Goal: Transaction & Acquisition: Purchase product/service

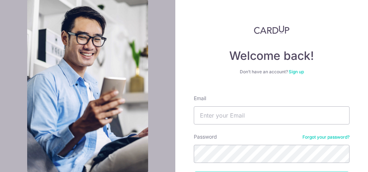
scroll to position [58, 0]
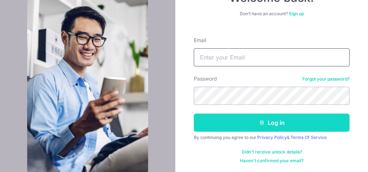
type input "soofen.chen@gmail.com"
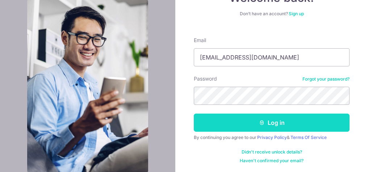
click at [267, 124] on button "Log in" at bounding box center [272, 122] width 156 height 18
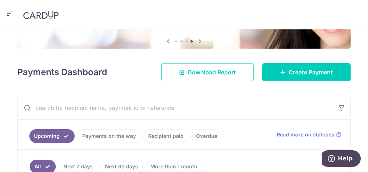
scroll to position [70, 0]
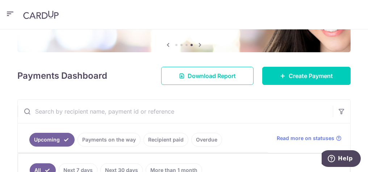
click at [7, 12] on icon "button" at bounding box center [10, 13] width 9 height 9
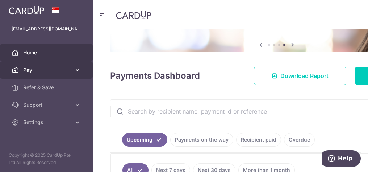
click at [34, 68] on span "Pay" at bounding box center [47, 69] width 48 height 7
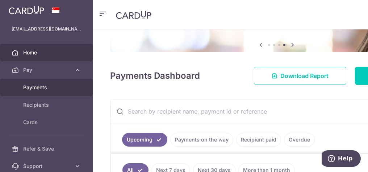
click at [32, 87] on span "Payments" at bounding box center [47, 87] width 48 height 7
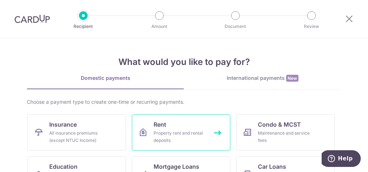
scroll to position [73, 0]
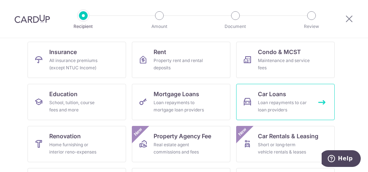
click at [278, 103] on div "Loan repayments to car loan providers" at bounding box center [284, 106] width 52 height 15
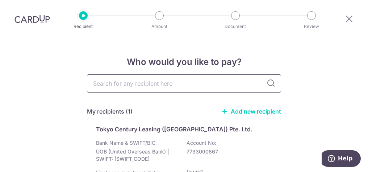
click at [163, 82] on input "text" at bounding box center [184, 83] width 194 height 18
type input "Moto"
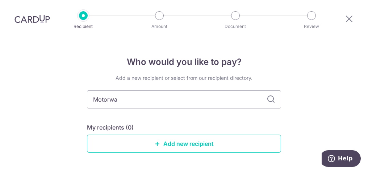
type input "Motorway"
drag, startPoint x: 107, startPoint y: 98, endPoint x: 127, endPoint y: 102, distance: 20.4
click at [127, 102] on input "Motorway" at bounding box center [184, 99] width 194 height 18
type input "Motor"
type input "Motor Way"
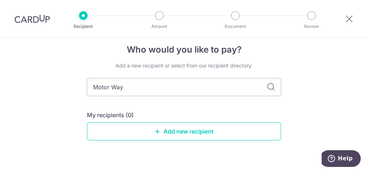
scroll to position [26, 0]
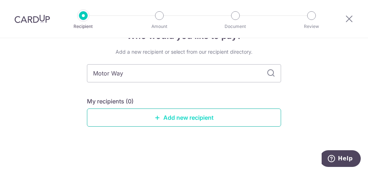
click at [160, 119] on link "Add new recipient" at bounding box center [184, 117] width 194 height 18
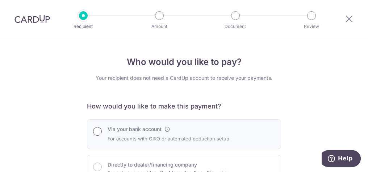
click at [99, 131] on input "Via your bank account" at bounding box center [97, 131] width 9 height 9
radio input "true"
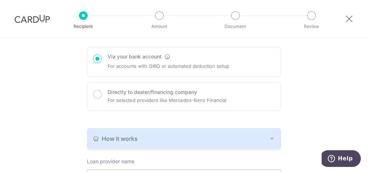
scroll to position [145, 0]
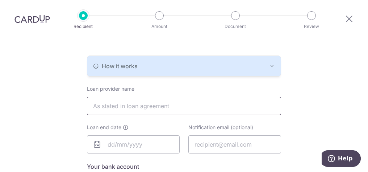
click at [101, 109] on input "text" at bounding box center [184, 106] width 194 height 18
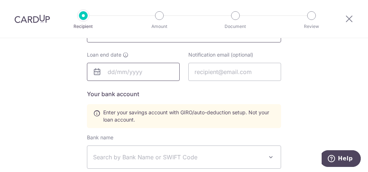
type input "Motor-Way Credit Pte Ltd"
click at [117, 68] on body "Recipient Amount Document Review Who would you like to pay? Your recipient does…" at bounding box center [184, 86] width 368 height 172
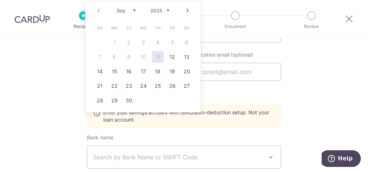
click at [166, 9] on select "2025 2026 2027 2028 2029 2030 2031 2032 2033 2034 2035" at bounding box center [159, 11] width 19 height 6
click at [125, 12] on select "Jan Feb Mar Apr May Jun Jul Aug Sep Oct Nov Dec" at bounding box center [126, 11] width 19 height 6
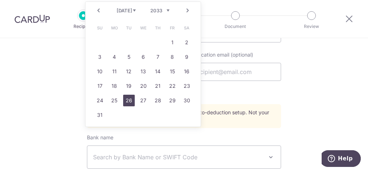
click at [133, 100] on link "26" at bounding box center [129, 101] width 12 height 12
type input "26/07/2033"
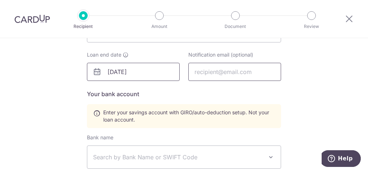
drag, startPoint x: 256, startPoint y: 71, endPoint x: 164, endPoint y: 71, distance: 92.1
click at [164, 71] on div "Loan end date 26/07/2033 Notification email (optional)" at bounding box center [184, 70] width 203 height 38
type input "[EMAIL_ADDRESS][DOMAIN_NAME]"
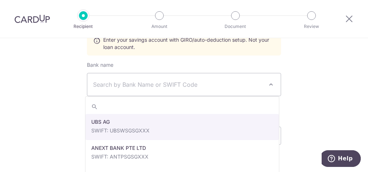
click at [272, 85] on span at bounding box center [271, 84] width 9 height 9
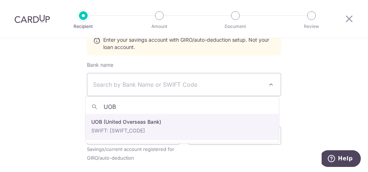
type input "UOB"
select select "18"
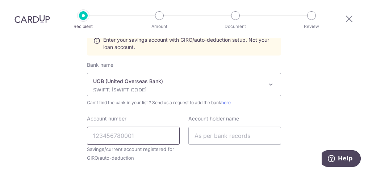
drag, startPoint x: 121, startPoint y: 134, endPoint x: 82, endPoint y: 135, distance: 39.2
click at [83, 135] on div "Account number Savings/current account registered for GIRO/auto-deduction" at bounding box center [134, 141] width 102 height 53
paste input "773-309-086-7"
type input "7733090867"
click at [220, 132] on input "text" at bounding box center [235, 136] width 93 height 18
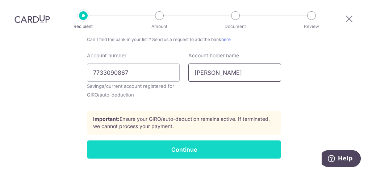
scroll to position [363, 0]
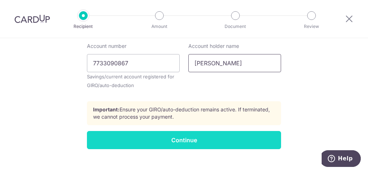
type input "Chen Soo Fen"
click at [179, 143] on input "Continue" at bounding box center [184, 140] width 194 height 18
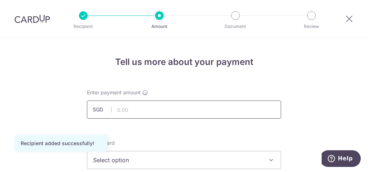
click at [137, 109] on input "text" at bounding box center [184, 109] width 194 height 18
type input "2,157.00"
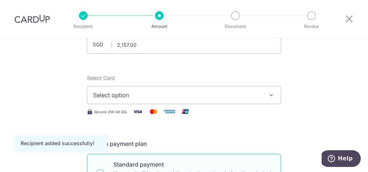
scroll to position [73, 0]
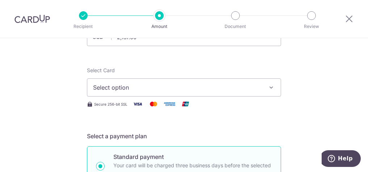
click at [270, 87] on icon "button" at bounding box center [271, 87] width 7 height 7
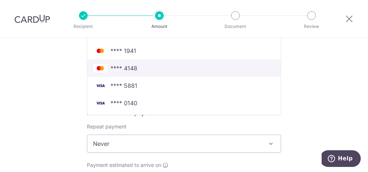
scroll to position [218, 0]
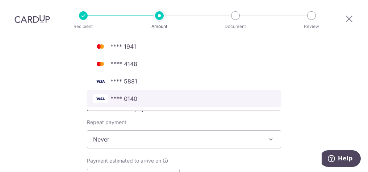
click at [122, 99] on span "**** 0140" at bounding box center [124, 98] width 27 height 9
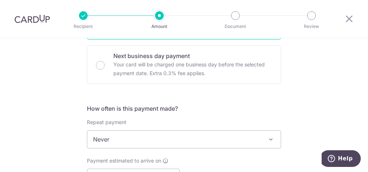
click at [246, 139] on span "Never" at bounding box center [184, 139] width 194 height 17
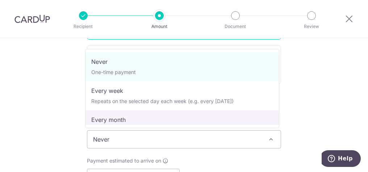
select select "3"
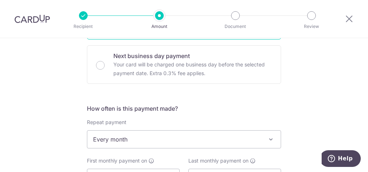
scroll to position [290, 0]
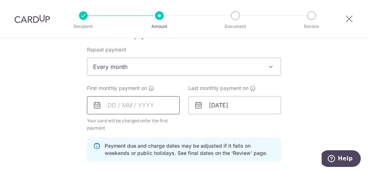
click at [145, 106] on input "text" at bounding box center [133, 105] width 93 height 18
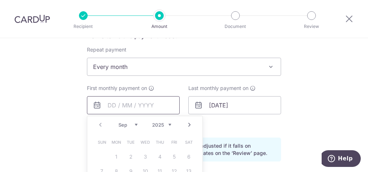
scroll to position [363, 0]
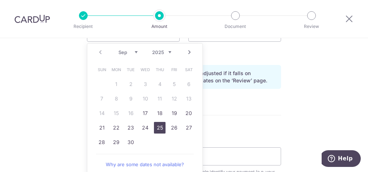
click at [155, 129] on link "25" at bounding box center [160, 128] width 12 height 12
type input "25/09/2025"
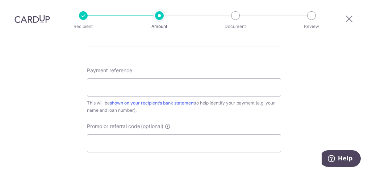
scroll to position [435, 0]
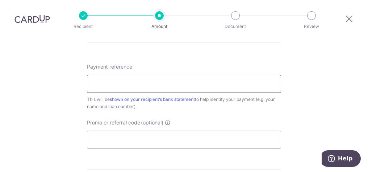
click at [120, 83] on input "Payment reference" at bounding box center [184, 84] width 194 height 18
type input "M"
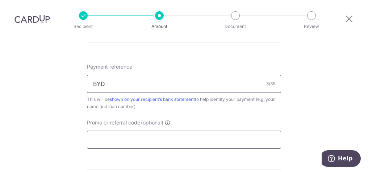
type input "BYD"
click at [134, 139] on input "Promo or referral code (optional)" at bounding box center [184, 140] width 194 height 18
click at [103, 135] on input "Promo or referral code (optional)" at bounding box center [184, 140] width 194 height 18
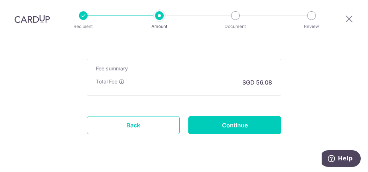
scroll to position [580, 0]
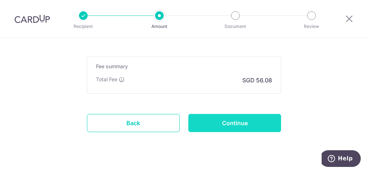
type input "REC185"
click at [224, 124] on input "Continue" at bounding box center [235, 123] width 93 height 18
type input "Create Schedule"
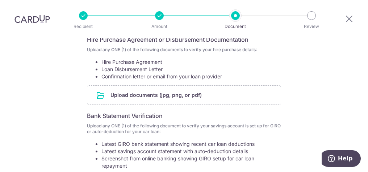
scroll to position [145, 0]
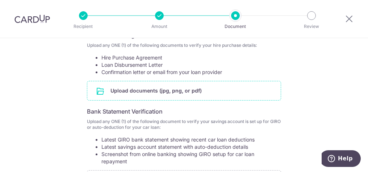
click at [144, 88] on input "file" at bounding box center [184, 90] width 194 height 19
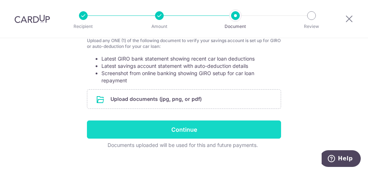
scroll to position [265, 0]
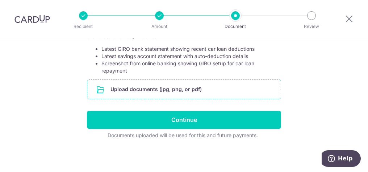
click at [178, 87] on input "file" at bounding box center [184, 89] width 194 height 19
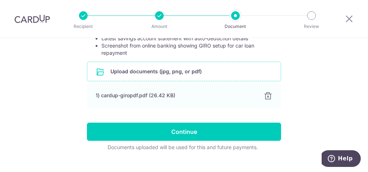
scroll to position [295, 0]
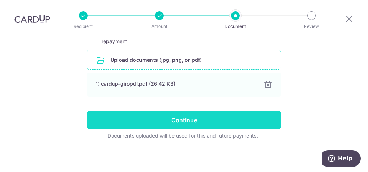
click at [166, 116] on input "Continue" at bounding box center [184, 120] width 194 height 18
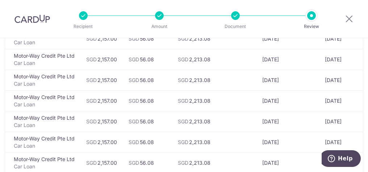
scroll to position [2013, 0]
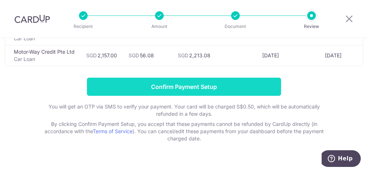
click at [181, 78] on input "Confirm Payment Setup" at bounding box center [184, 87] width 194 height 18
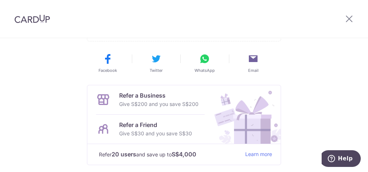
scroll to position [73, 0]
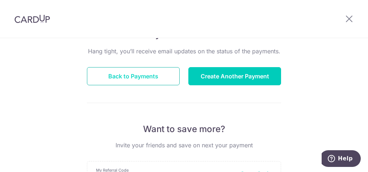
click at [141, 77] on button "Back to Payments" at bounding box center [133, 76] width 93 height 18
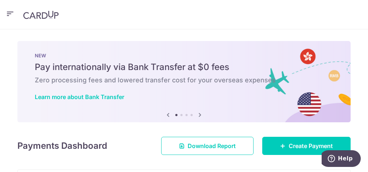
click at [11, 15] on icon "button" at bounding box center [10, 13] width 9 height 9
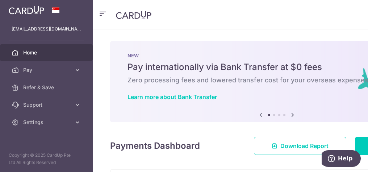
click at [20, 14] on img at bounding box center [27, 10] width 36 height 9
